Goal: Find specific page/section: Find specific page/section

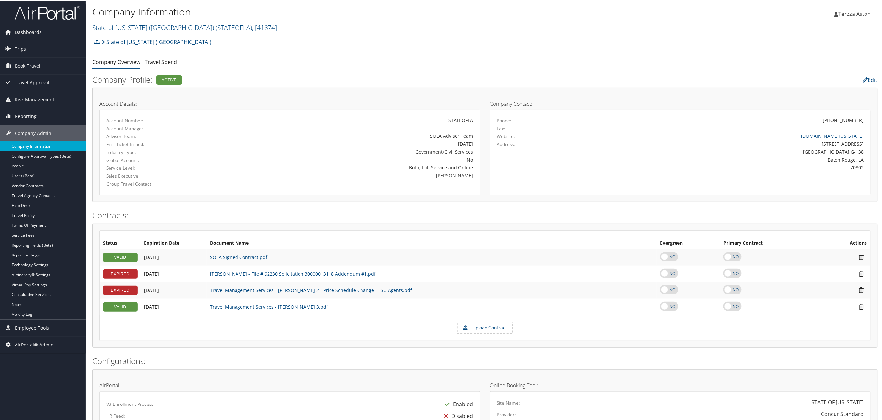
click at [31, 148] on link "Company Information" at bounding box center [43, 146] width 86 height 10
click at [216, 25] on span "( STATEOFLA )" at bounding box center [234, 26] width 36 height 9
click at [111, 42] on input "search" at bounding box center [136, 39] width 87 height 12
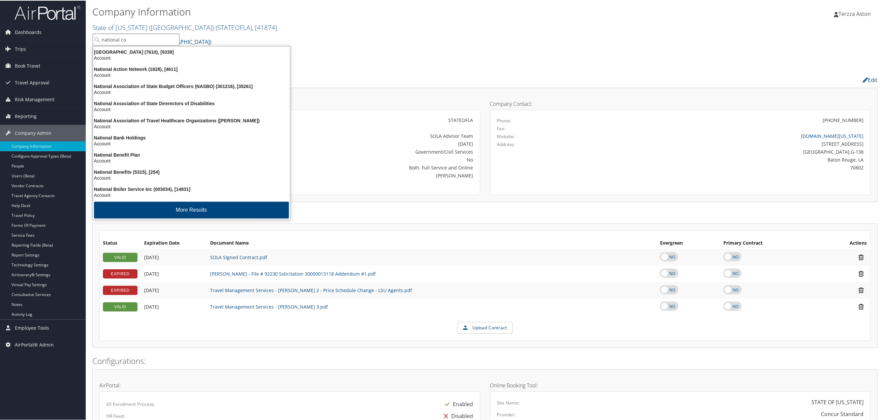
type input "national con"
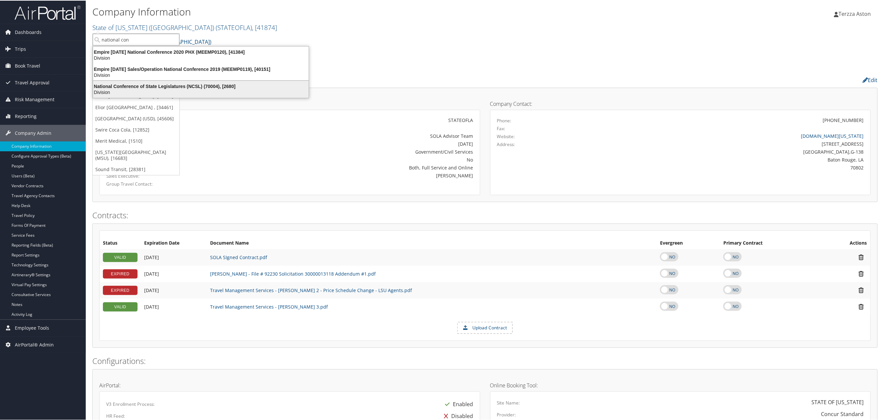
click at [152, 82] on div "National Conference of State Legislatures (NCSL) (70004), [2680] Division" at bounding box center [201, 88] width 214 height 15
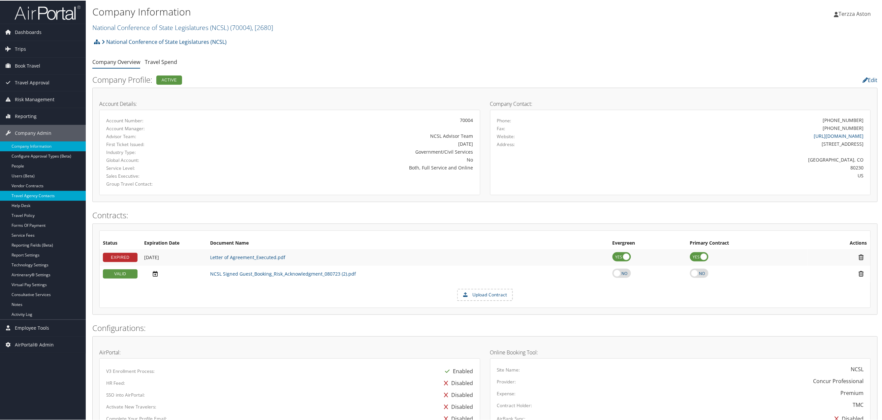
click at [46, 199] on link "Travel Agency Contacts" at bounding box center [43, 195] width 86 height 10
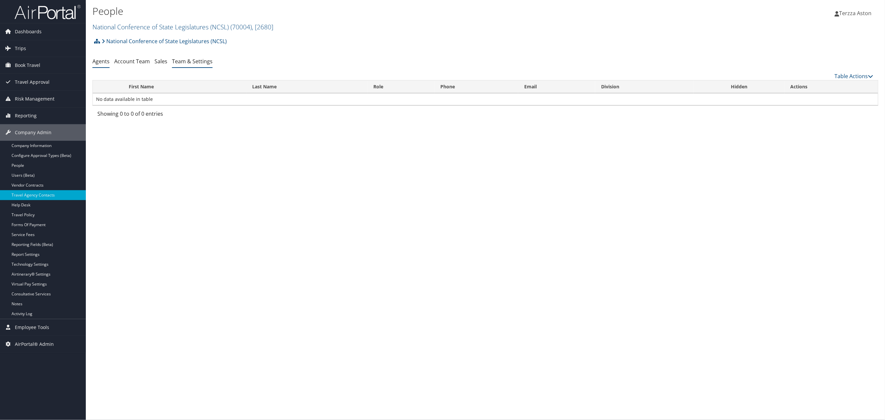
click at [201, 62] on link "Team & Settings" at bounding box center [192, 61] width 41 height 7
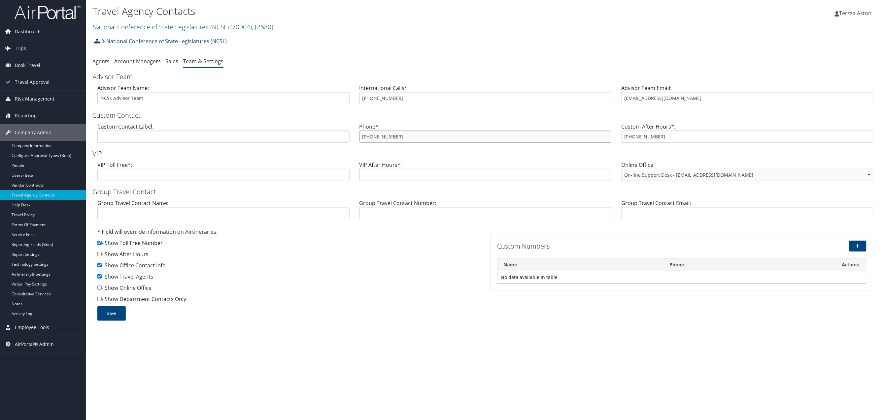
drag, startPoint x: 361, startPoint y: 136, endPoint x: 401, endPoint y: 136, distance: 40.6
click at [401, 136] on input "[PHONE_NUMBER]" at bounding box center [485, 137] width 252 height 12
